Goal: Obtain resource: Obtain resource

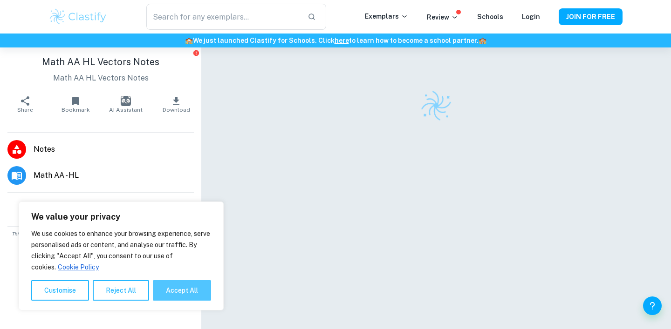
click at [190, 291] on button "Accept All" at bounding box center [182, 290] width 58 height 20
checkbox input "true"
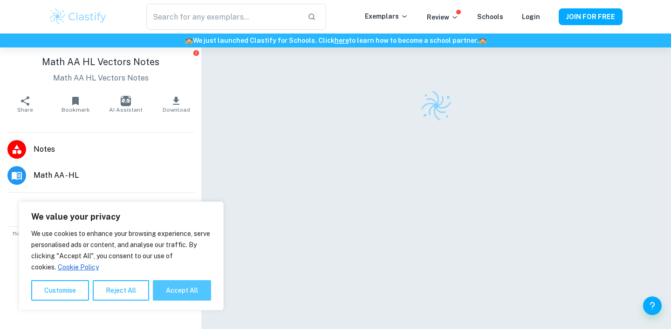
checkbox input "true"
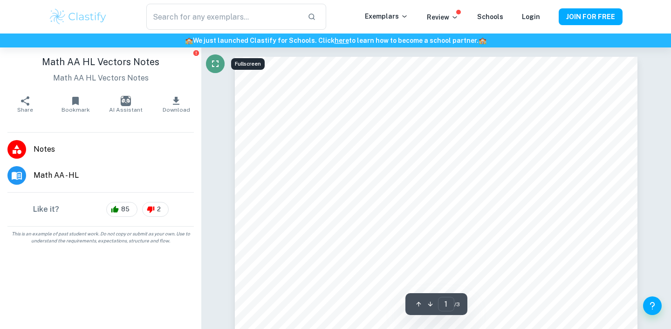
click at [217, 68] on icon "Fullscreen" at bounding box center [215, 63] width 11 height 11
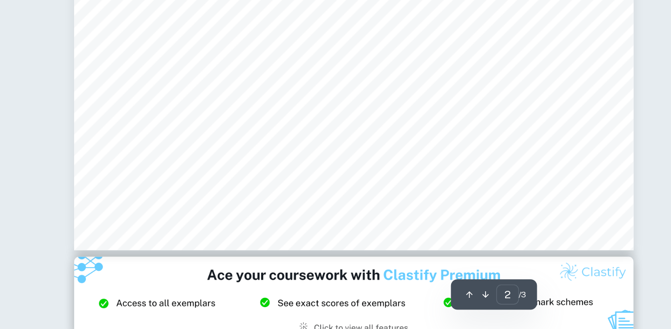
scroll to position [993, 0]
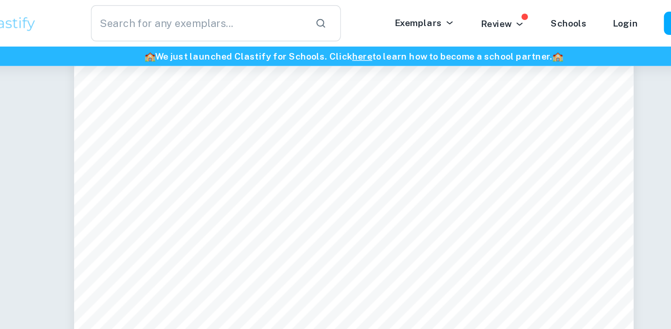
type input "2"
